Goal: Information Seeking & Learning: Learn about a topic

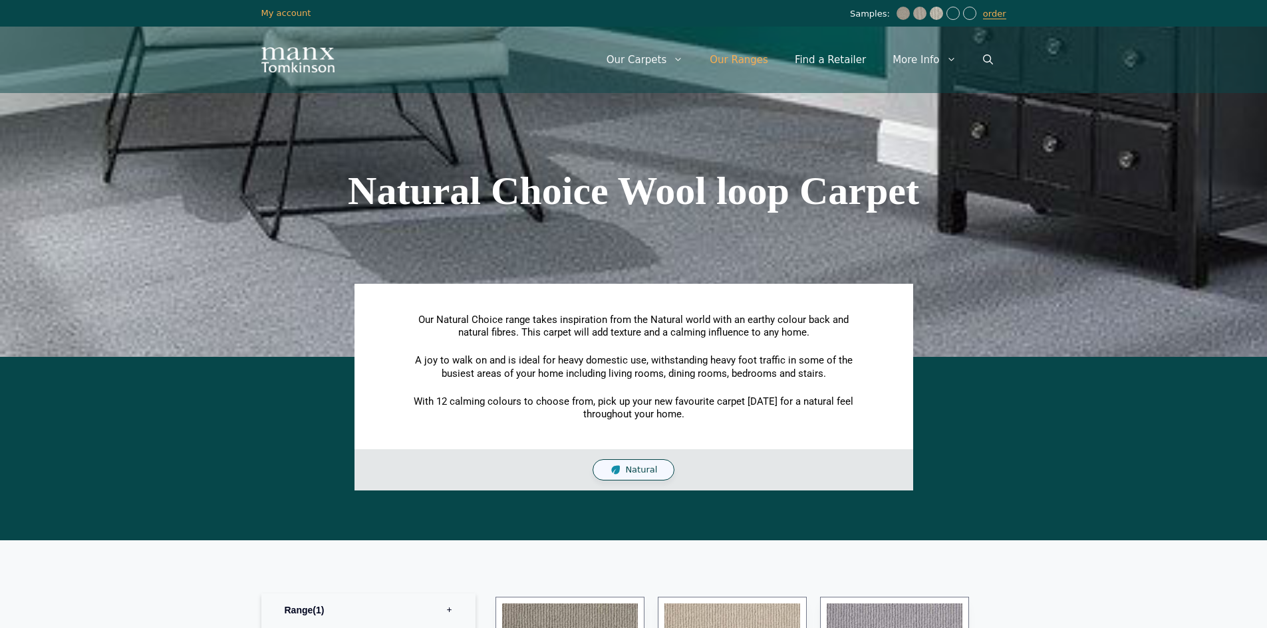
click at [749, 58] on link "Our Ranges" at bounding box center [738, 60] width 85 height 40
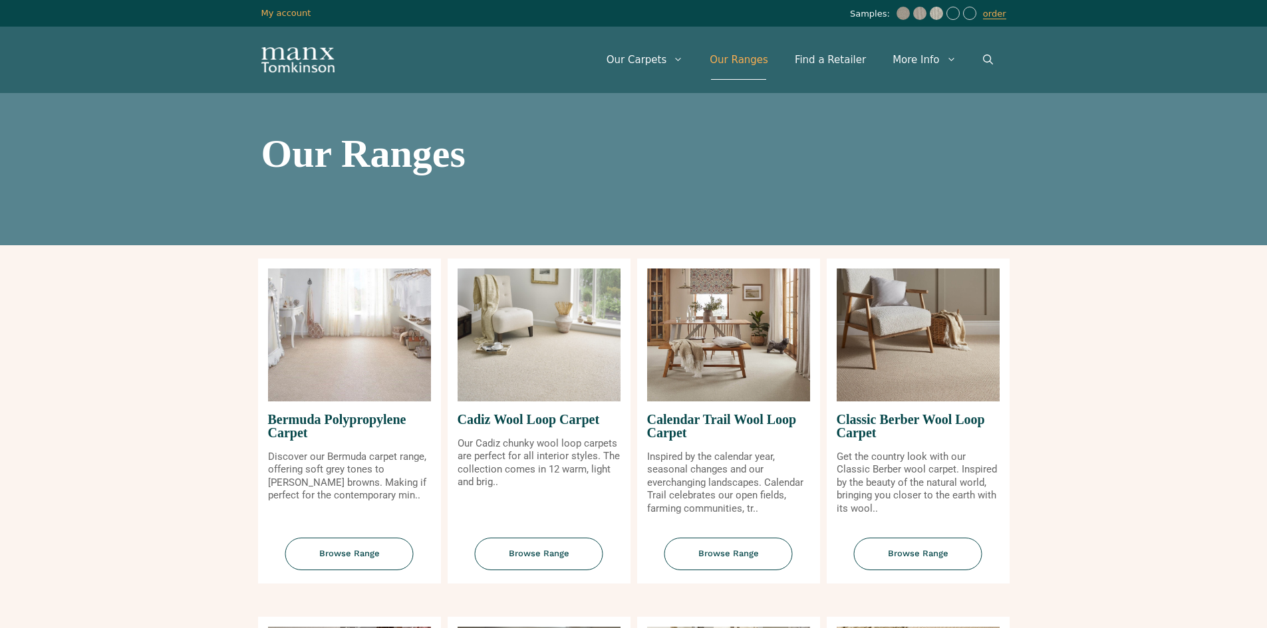
scroll to position [66, 0]
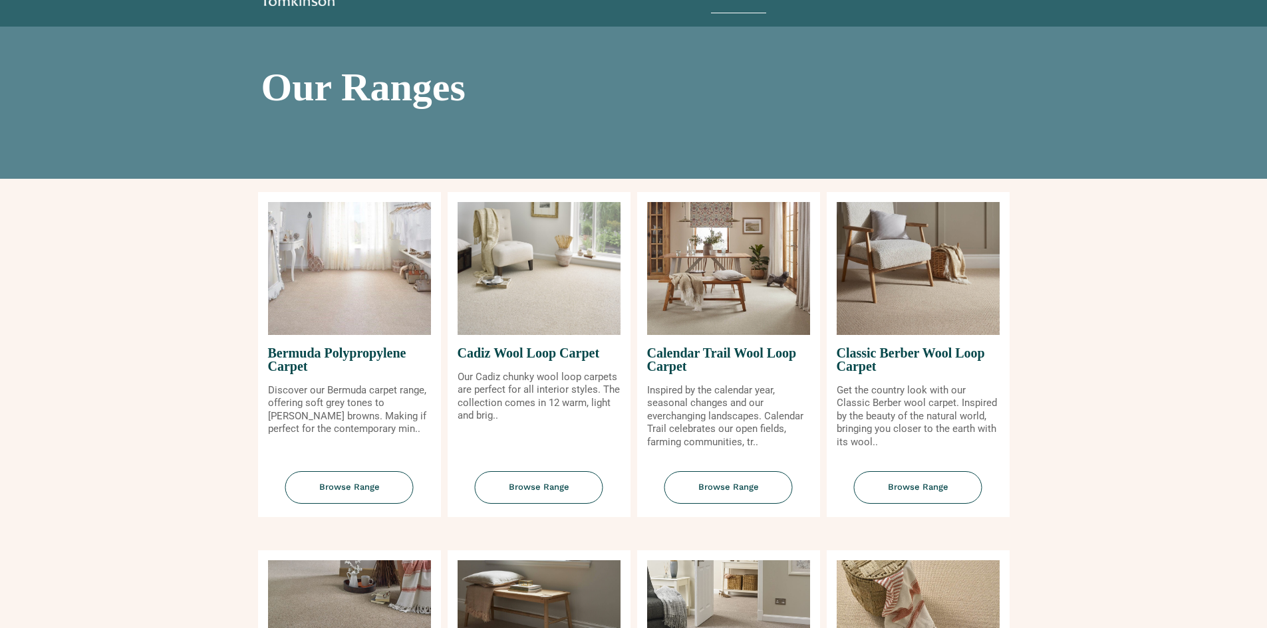
click at [509, 298] on img at bounding box center [538, 268] width 163 height 133
click at [548, 489] on span "Browse Range" at bounding box center [539, 487] width 128 height 33
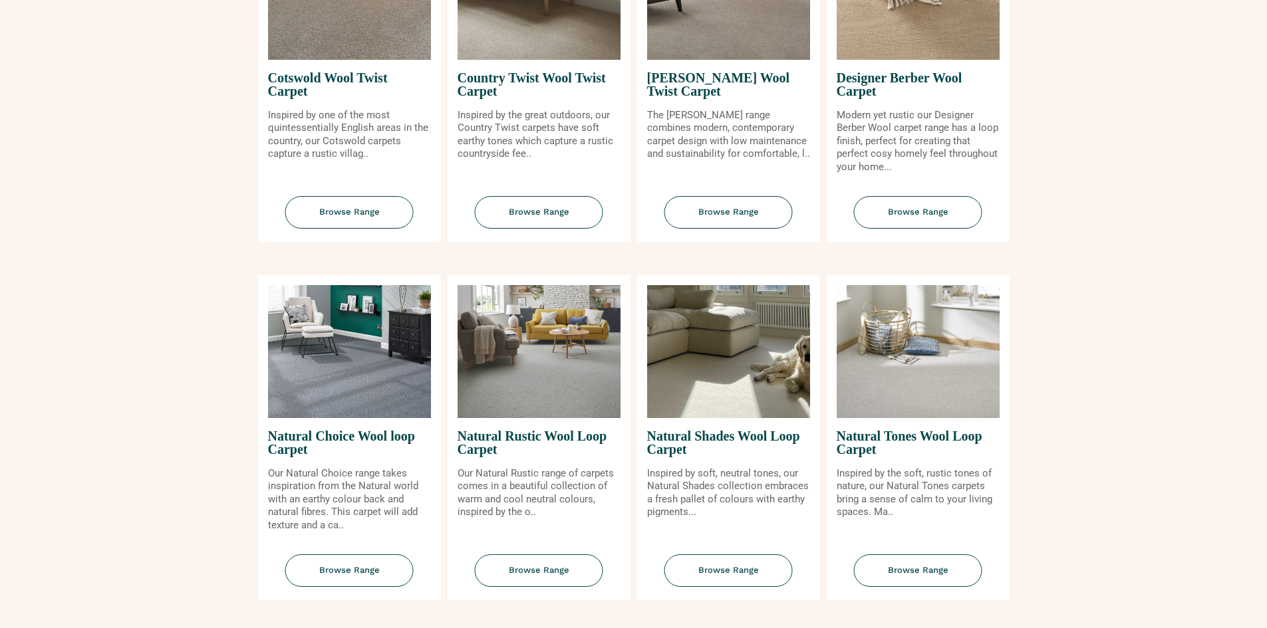
scroll to position [731, 0]
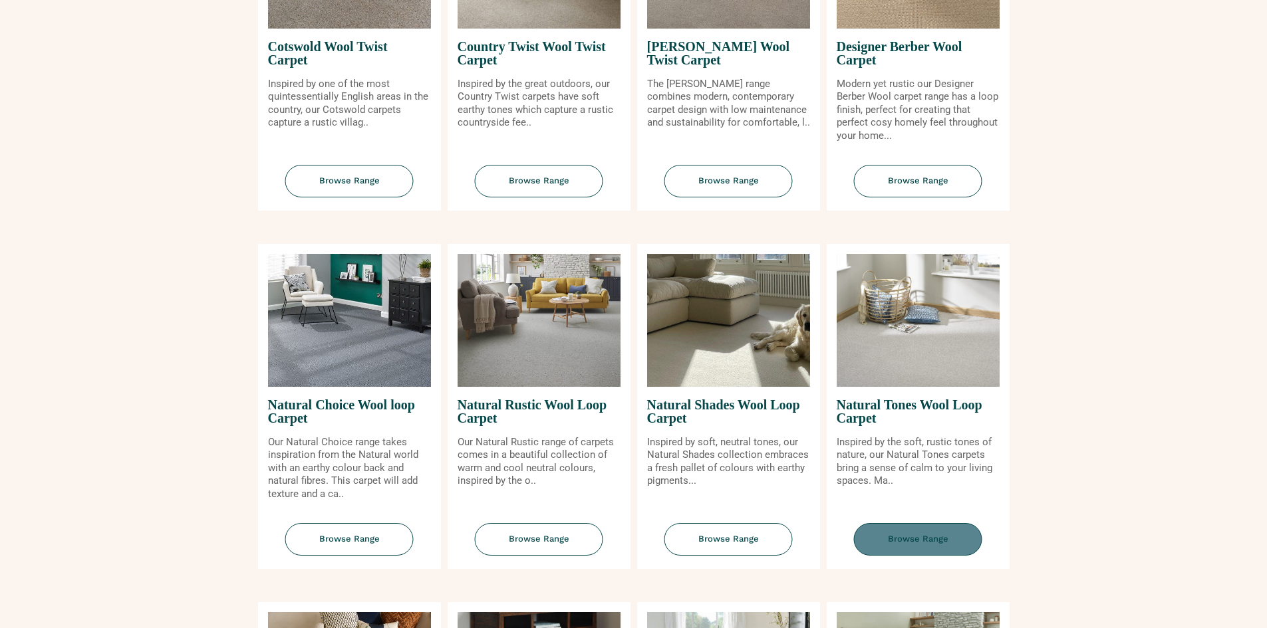
click at [918, 537] on span "Browse Range" at bounding box center [918, 539] width 128 height 33
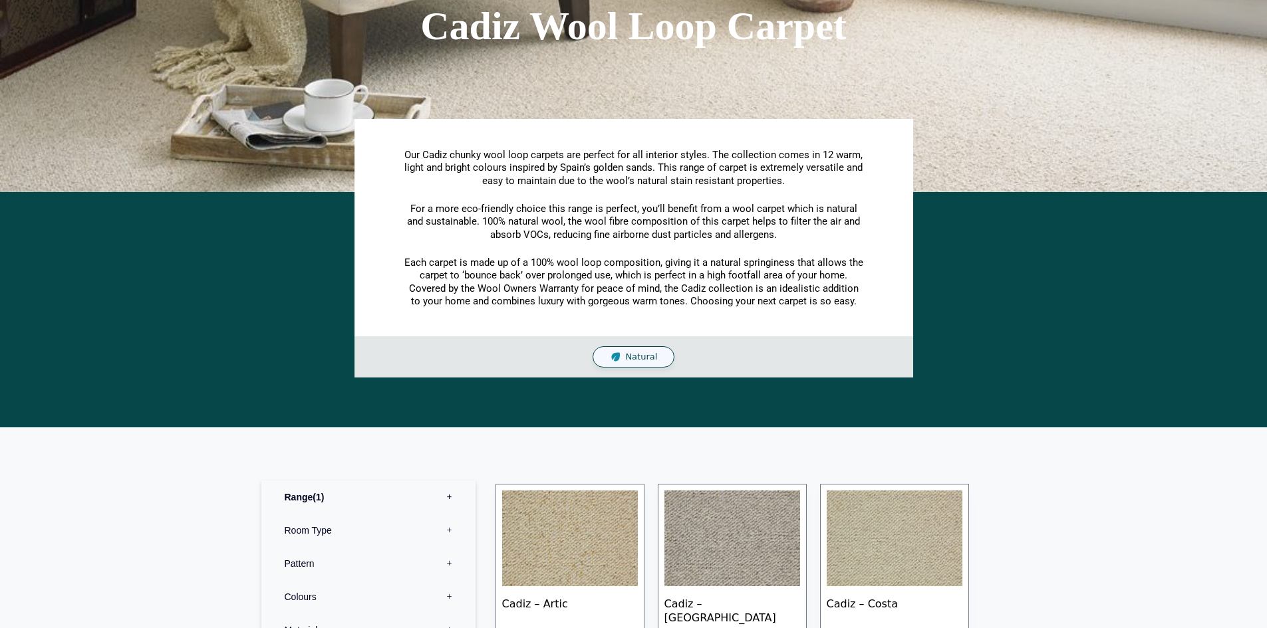
scroll to position [66, 0]
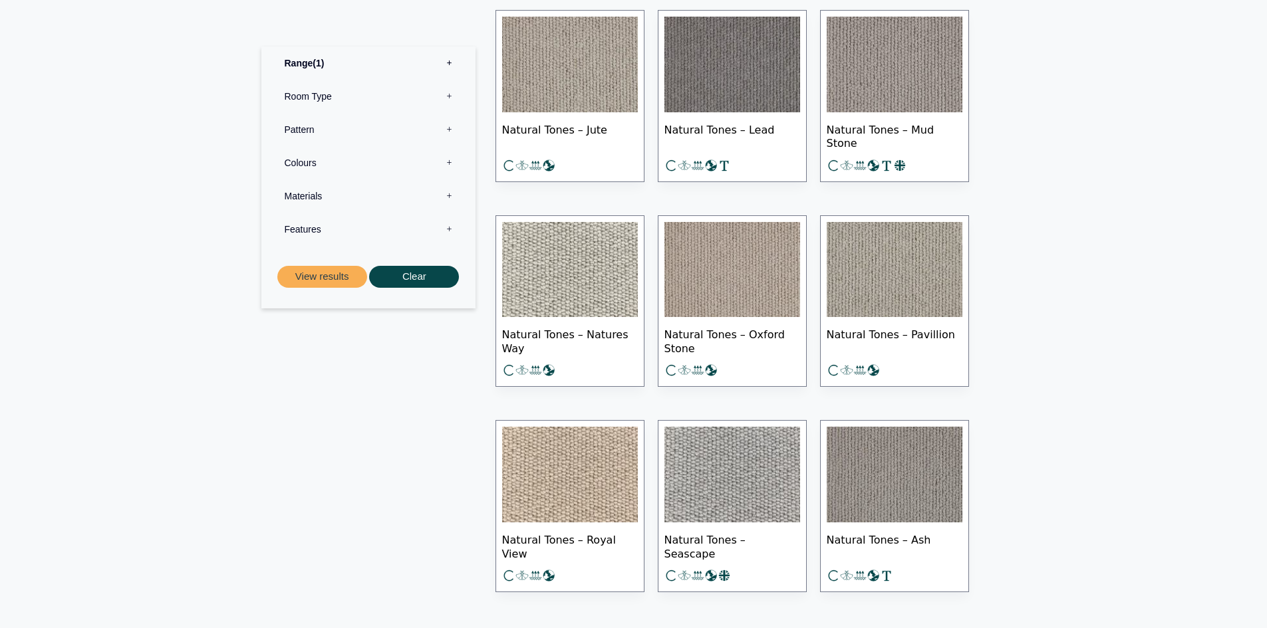
scroll to position [798, 0]
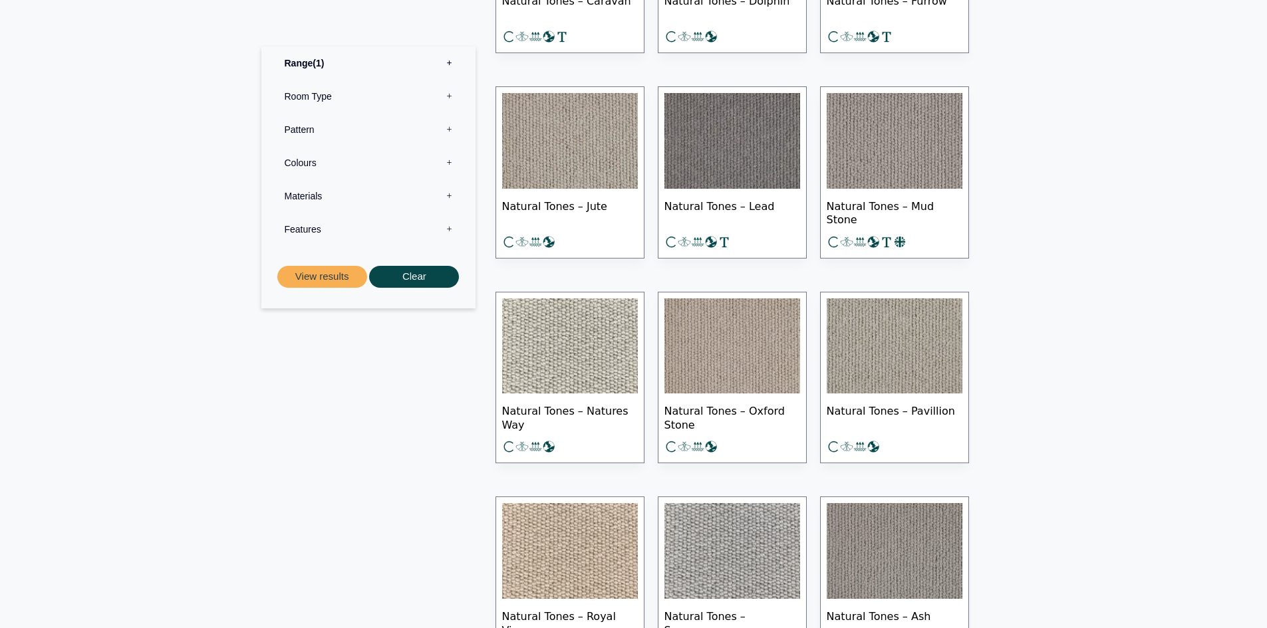
click at [910, 162] on img at bounding box center [894, 141] width 136 height 96
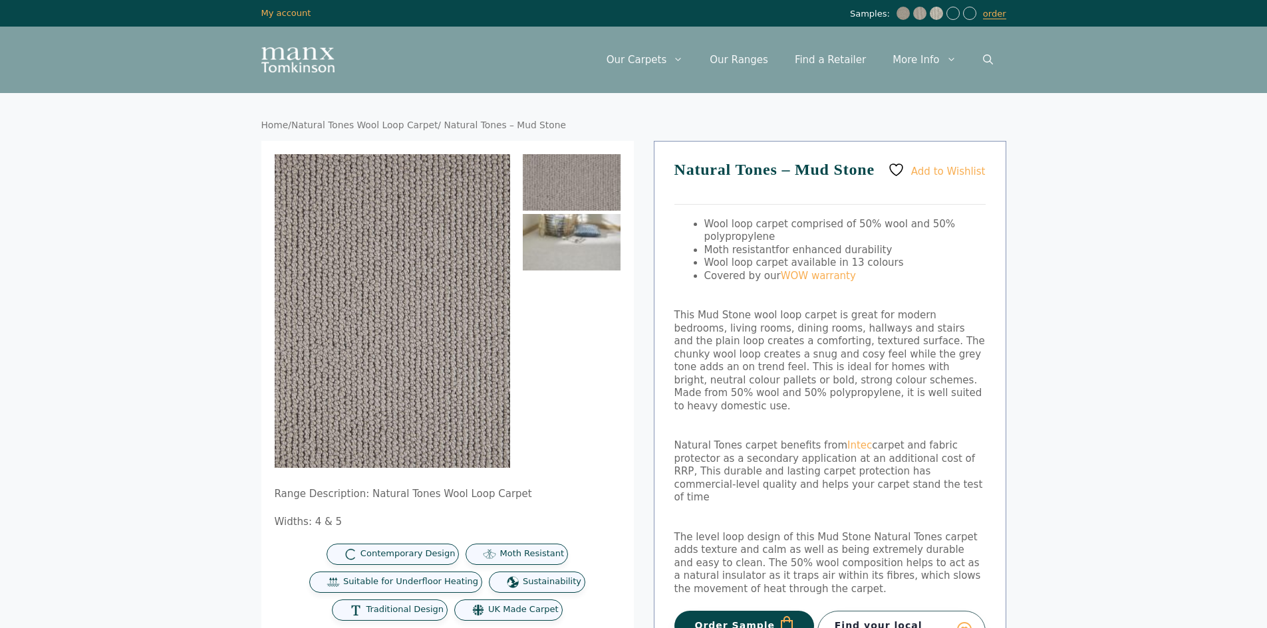
click at [535, 257] on img at bounding box center [572, 242] width 98 height 57
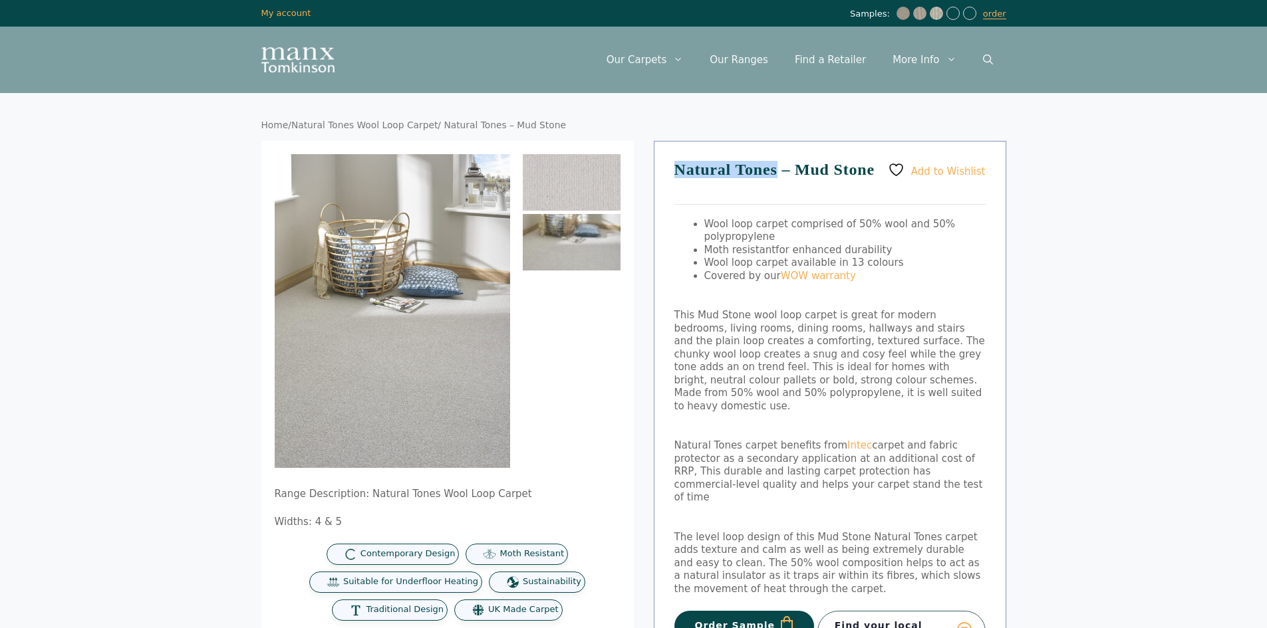
drag, startPoint x: 674, startPoint y: 171, endPoint x: 779, endPoint y: 178, distance: 106.0
click at [779, 178] on h1 "Natural Tones – Mud Stone" at bounding box center [829, 183] width 311 height 43
